Goal: Task Accomplishment & Management: Manage account settings

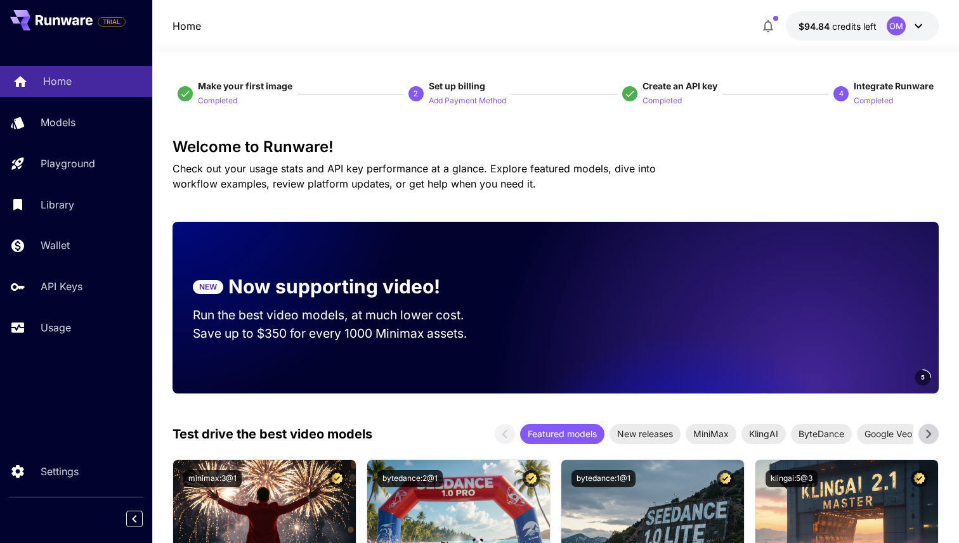
click at [51, 89] on link "Home" at bounding box center [76, 81] width 152 height 31
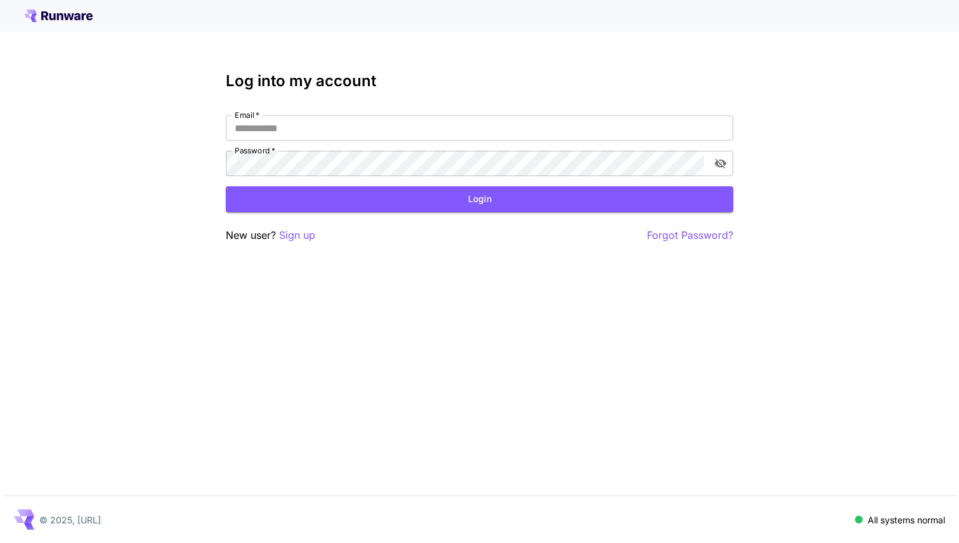
type input "**********"
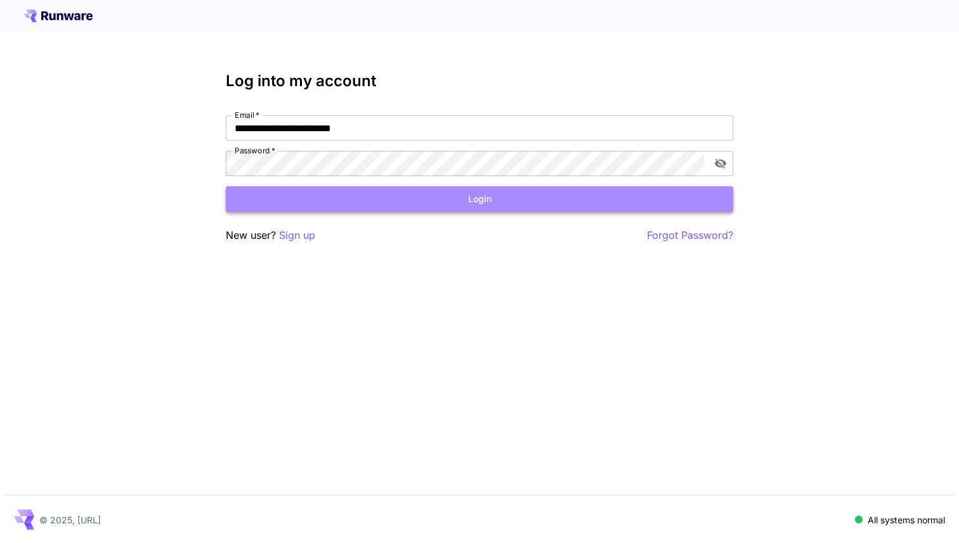
click at [327, 199] on button "Login" at bounding box center [479, 199] width 507 height 26
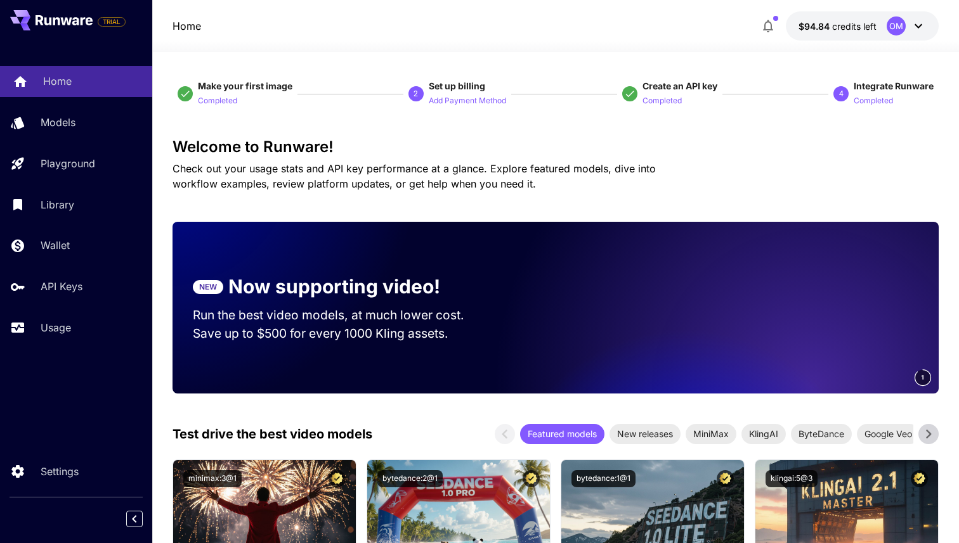
click at [51, 90] on link "Home" at bounding box center [76, 81] width 152 height 31
click at [93, 75] on div "Home" at bounding box center [92, 81] width 99 height 15
click at [179, 27] on p "Home" at bounding box center [186, 25] width 29 height 15
click at [898, 35] on div "OM" at bounding box center [906, 25] width 39 height 19
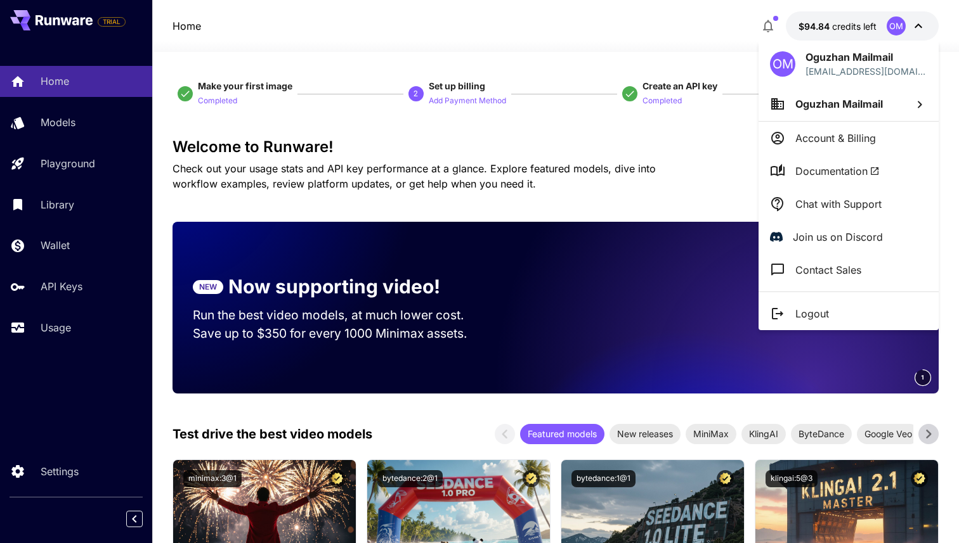
click at [835, 20] on div at bounding box center [479, 271] width 959 height 543
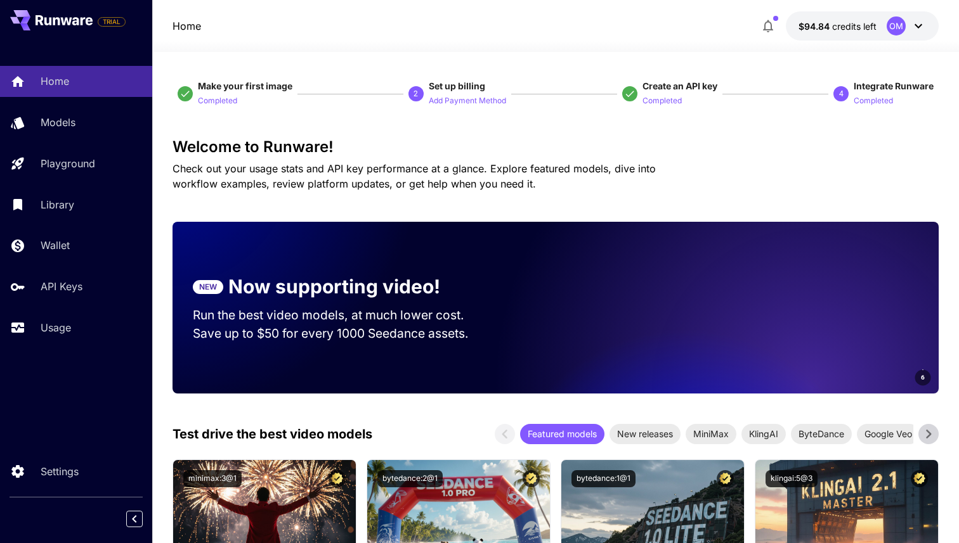
click at [771, 21] on icon "button" at bounding box center [767, 25] width 15 height 15
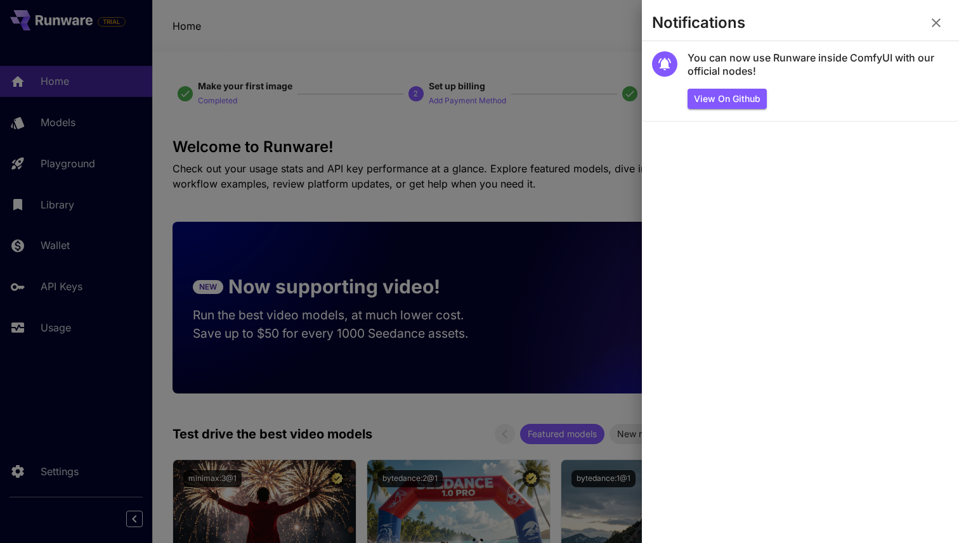
click at [942, 16] on icon "button" at bounding box center [935, 22] width 15 height 15
